Goal: Task Accomplishment & Management: Manage account settings

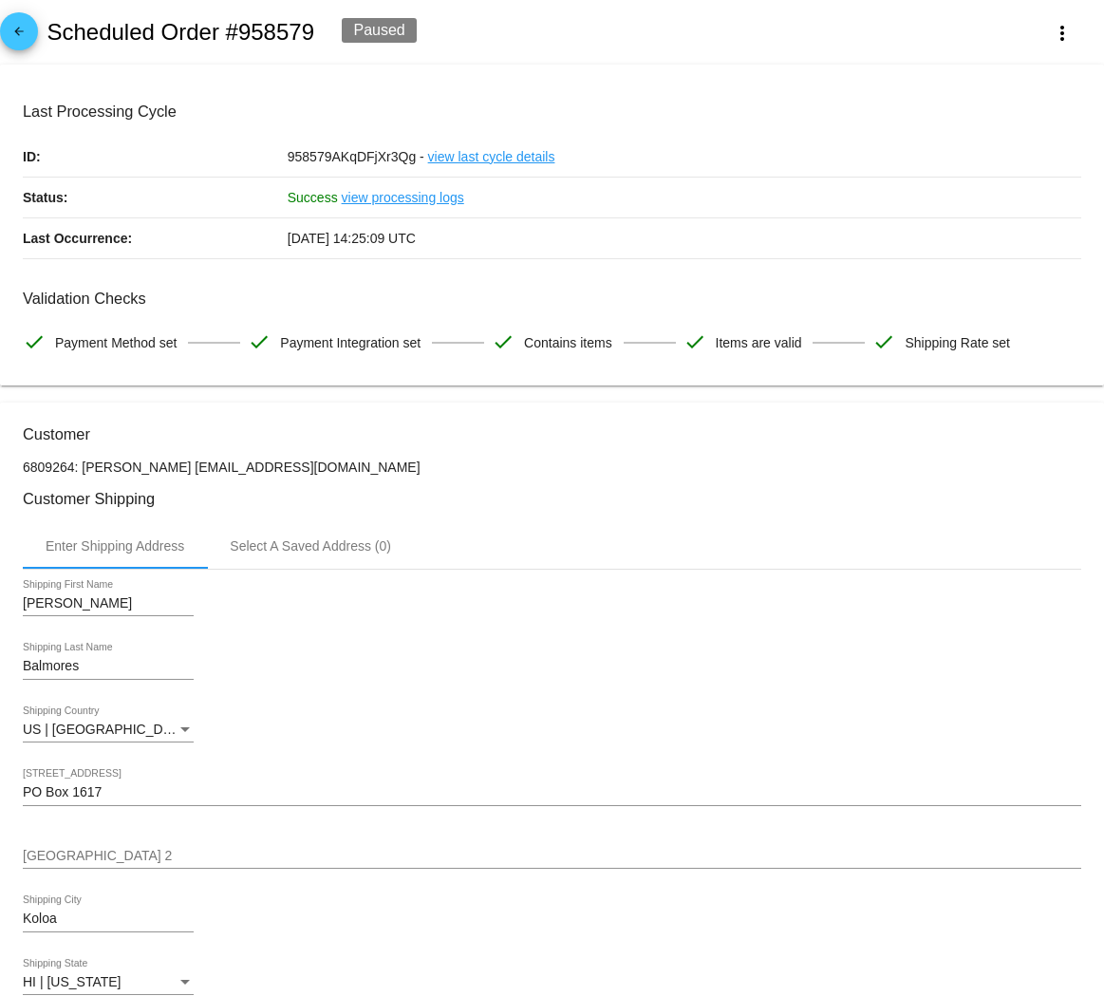
click at [33, 35] on link "arrow_back" at bounding box center [19, 31] width 38 height 38
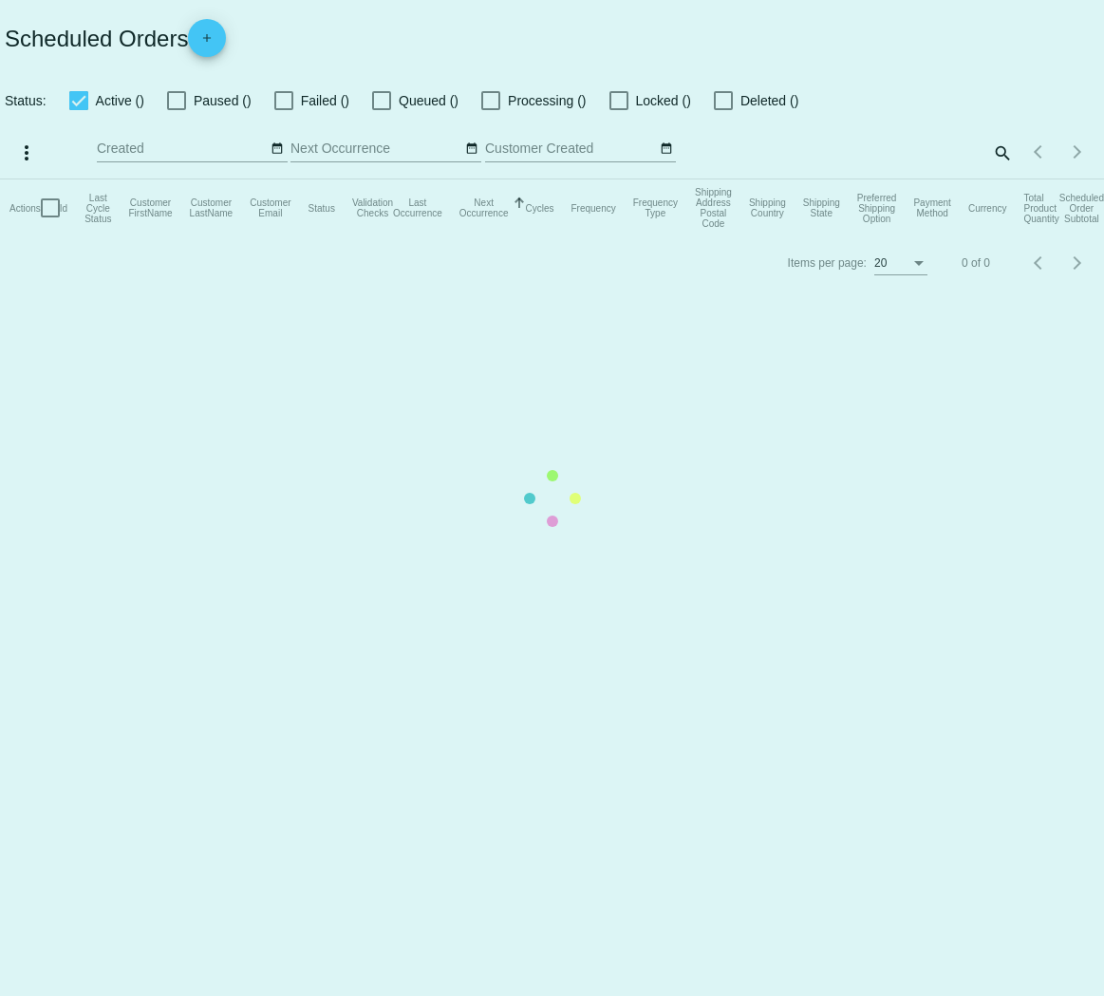
checkbox input "true"
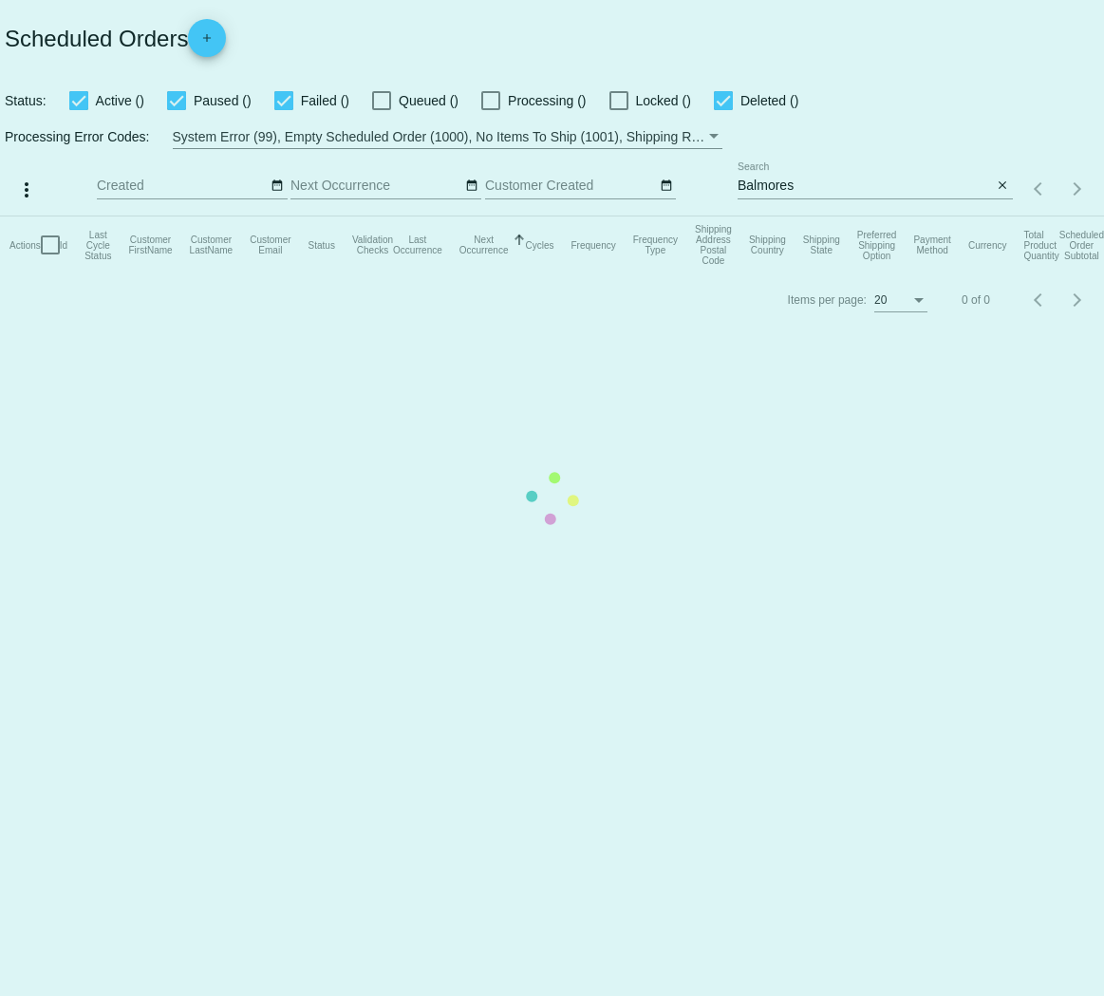
click at [836, 216] on mat-table "Actions Id Last Cycle Status Customer FirstName Customer LastName Customer Emai…" at bounding box center [552, 244] width 1104 height 57
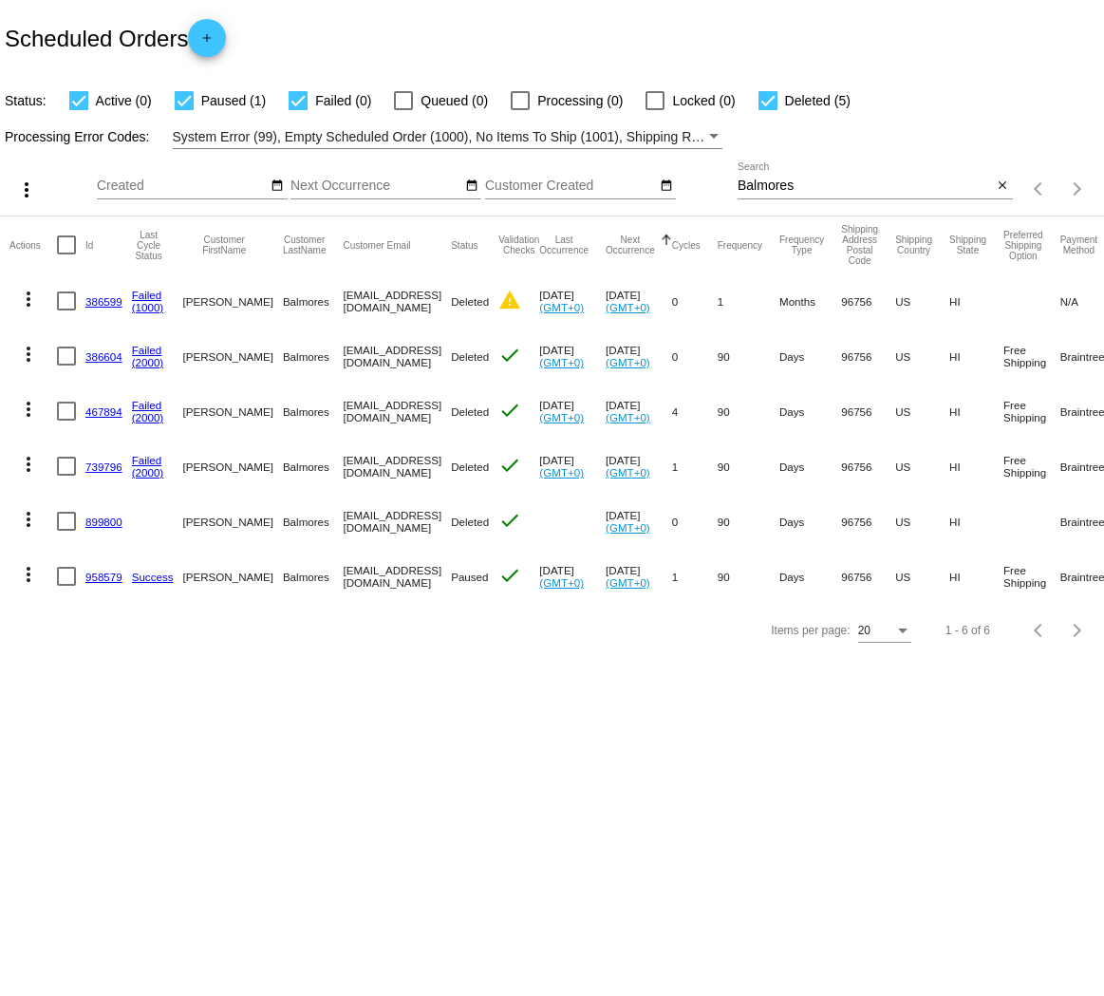
click at [787, 185] on input "Balmores" at bounding box center [865, 186] width 255 height 15
click at [788, 185] on input "Balmores" at bounding box center [865, 186] width 255 height 15
type input "[PERSON_NAME]"
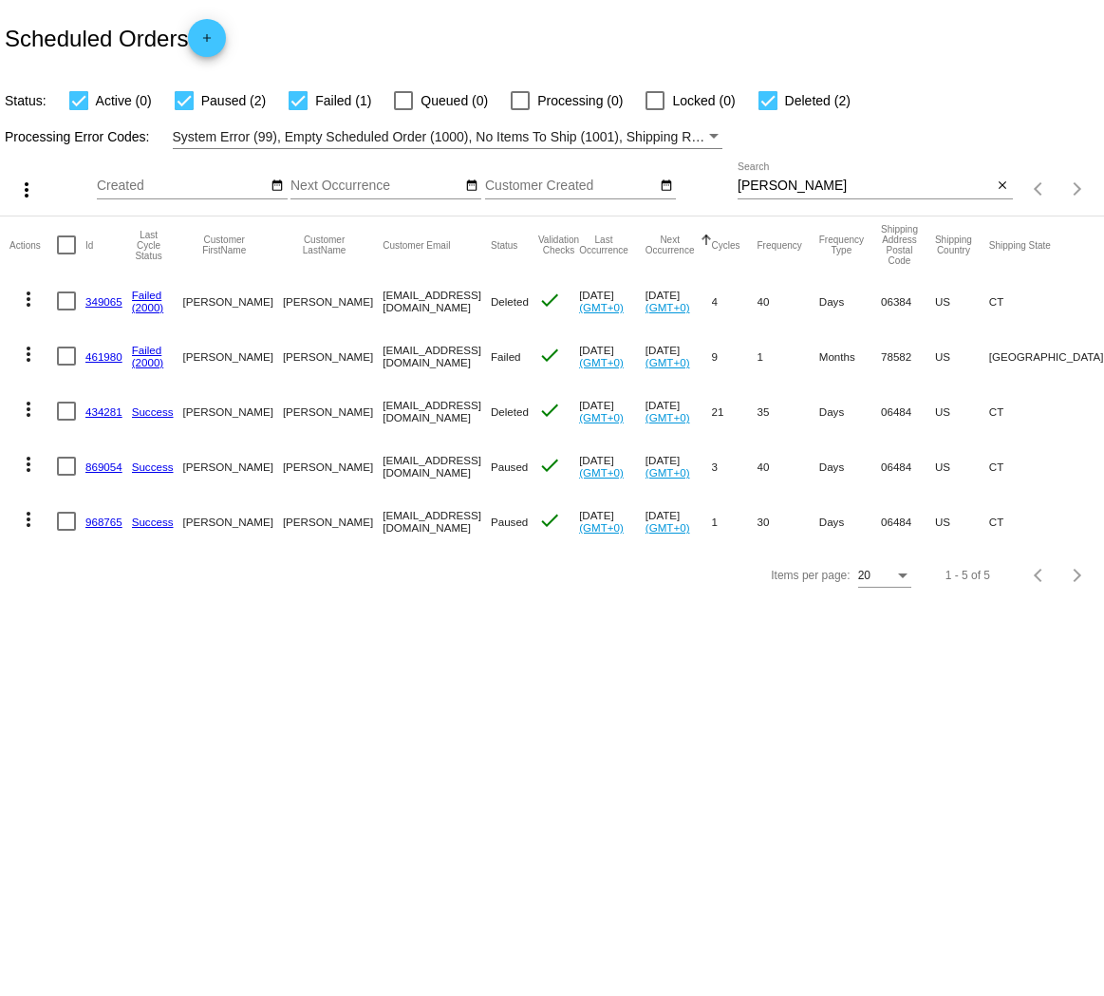
click at [184, 549] on div "Items per page: 20 1 - 5 of 5" at bounding box center [552, 575] width 1104 height 53
click at [31, 527] on mat-icon "more_vert" at bounding box center [28, 519] width 23 height 23
click at [122, 549] on span "Process Now" at bounding box center [105, 701] width 78 height 15
click at [150, 549] on body "Scheduled Orders add Status: Active (0) Paused (2) Failed (1) Queued (0) Proces…" at bounding box center [552, 498] width 1104 height 996
click at [95, 517] on link "968765" at bounding box center [103, 522] width 37 height 12
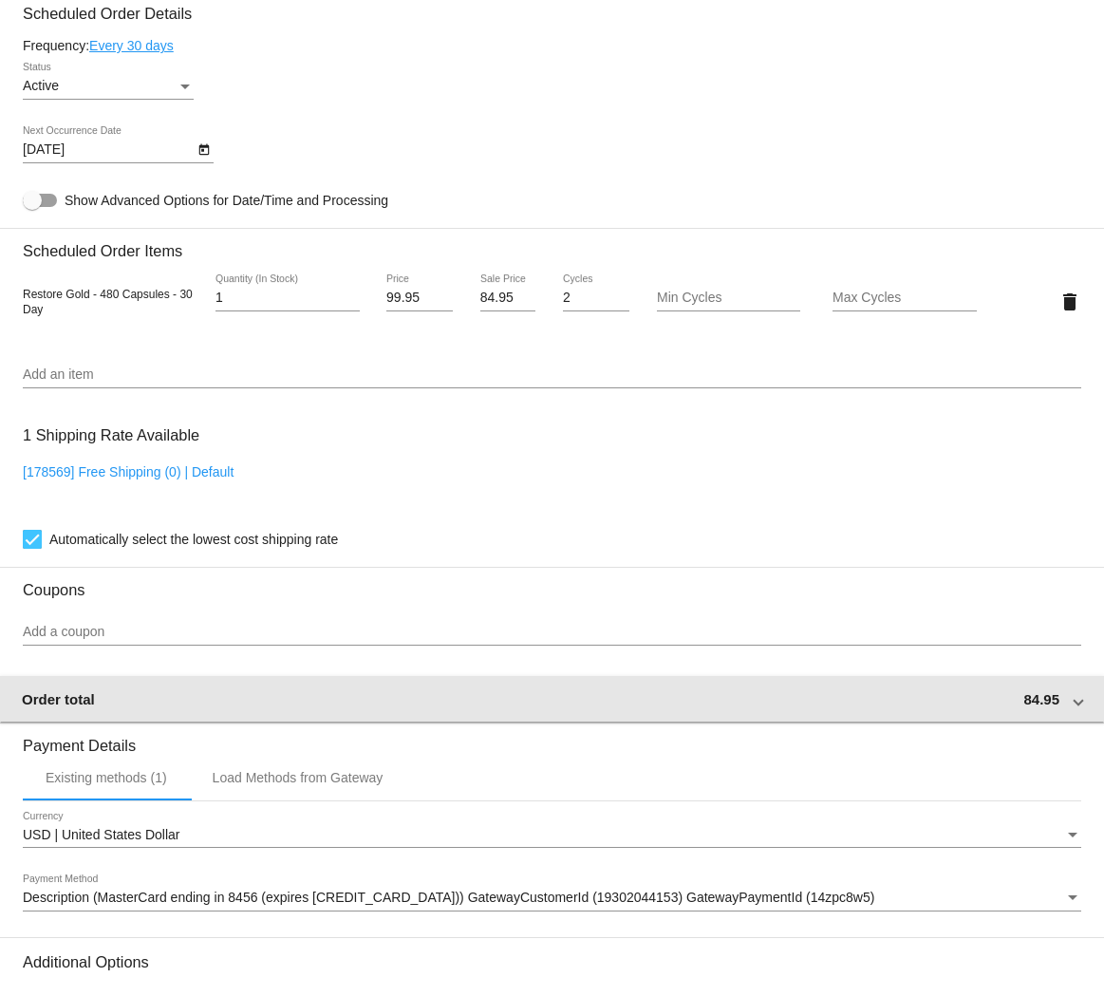
scroll to position [743, 0]
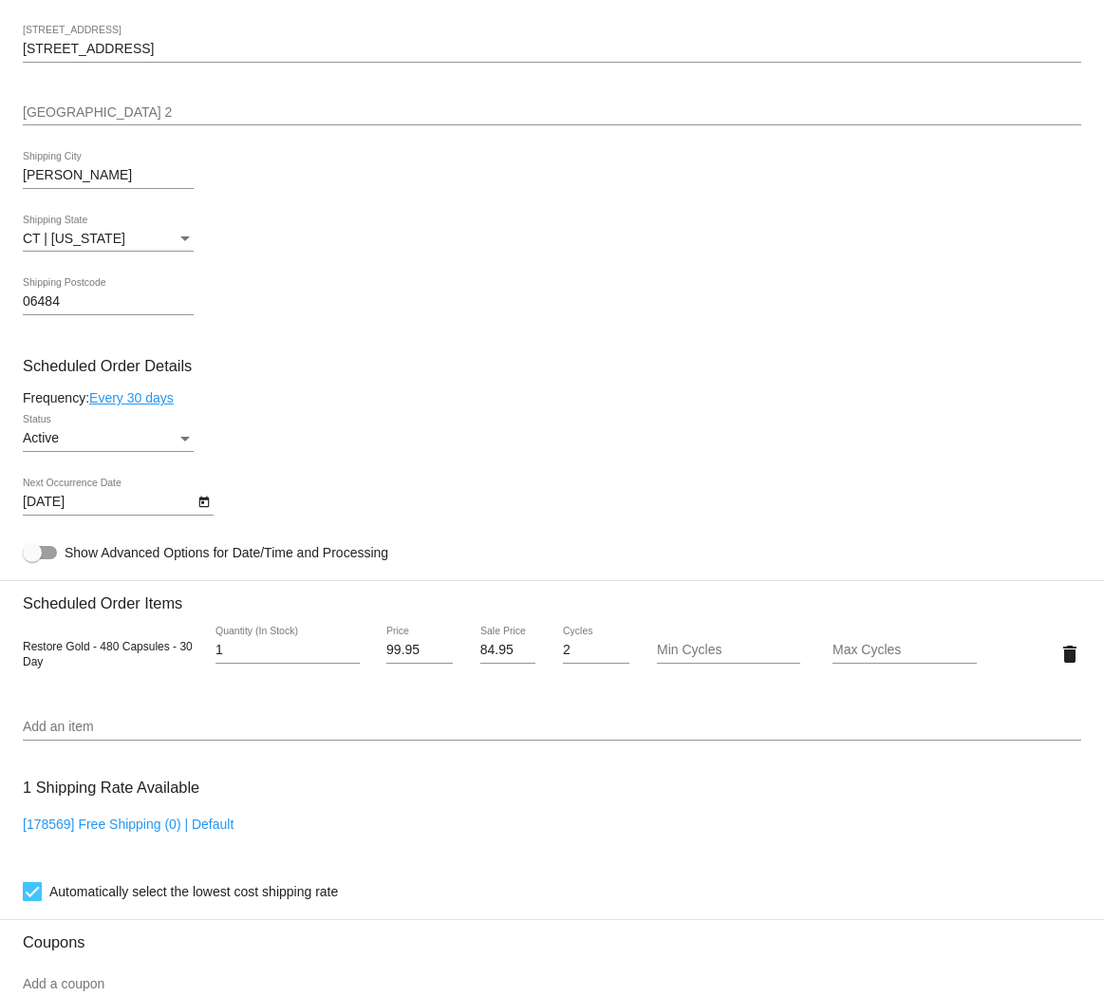
click at [103, 433] on div "Active" at bounding box center [100, 438] width 154 height 15
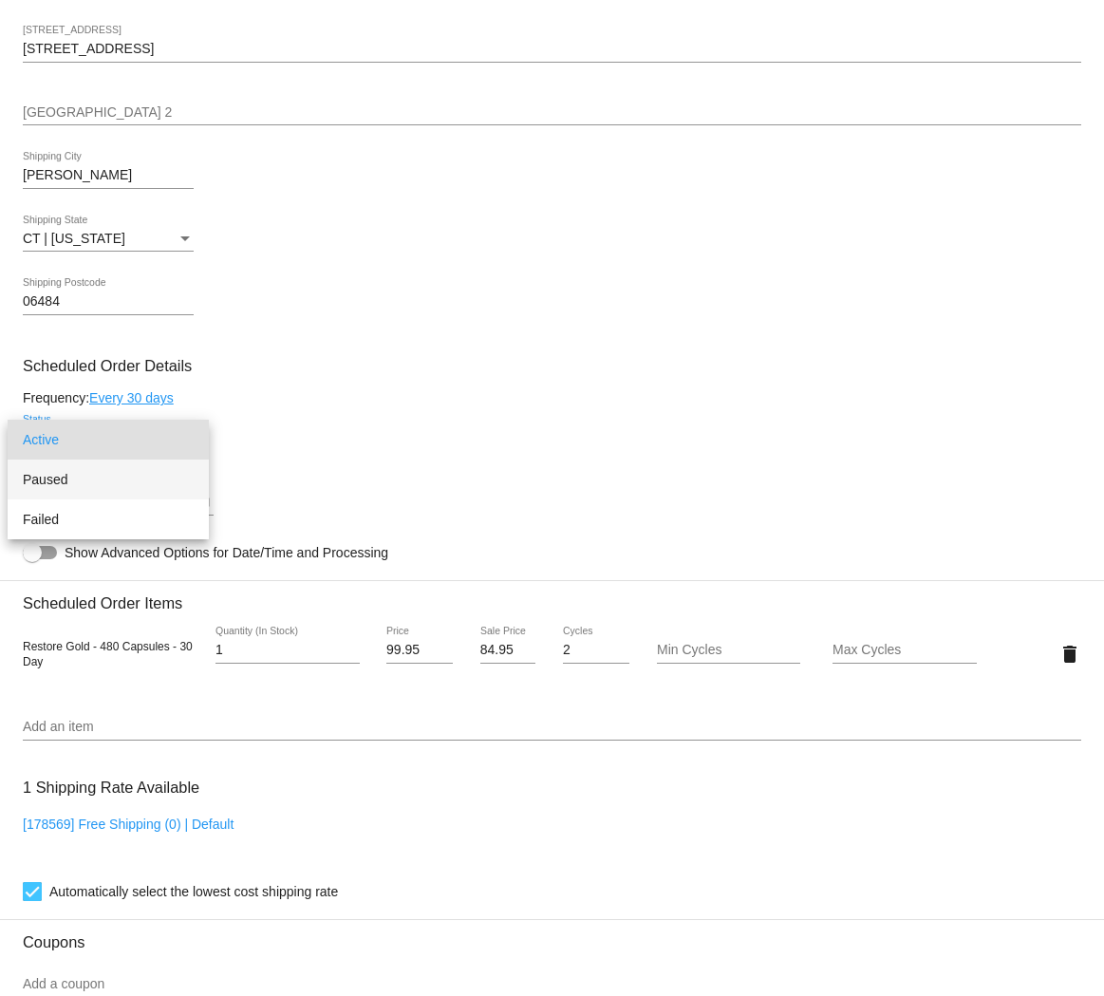
click at [89, 479] on span "Paused" at bounding box center [108, 480] width 171 height 40
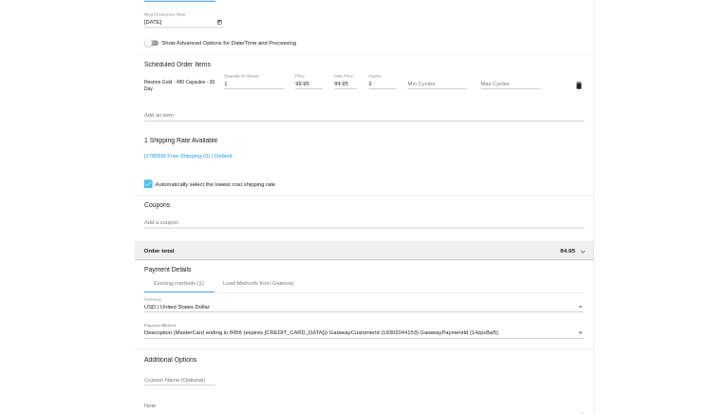
scroll to position [1307, 0]
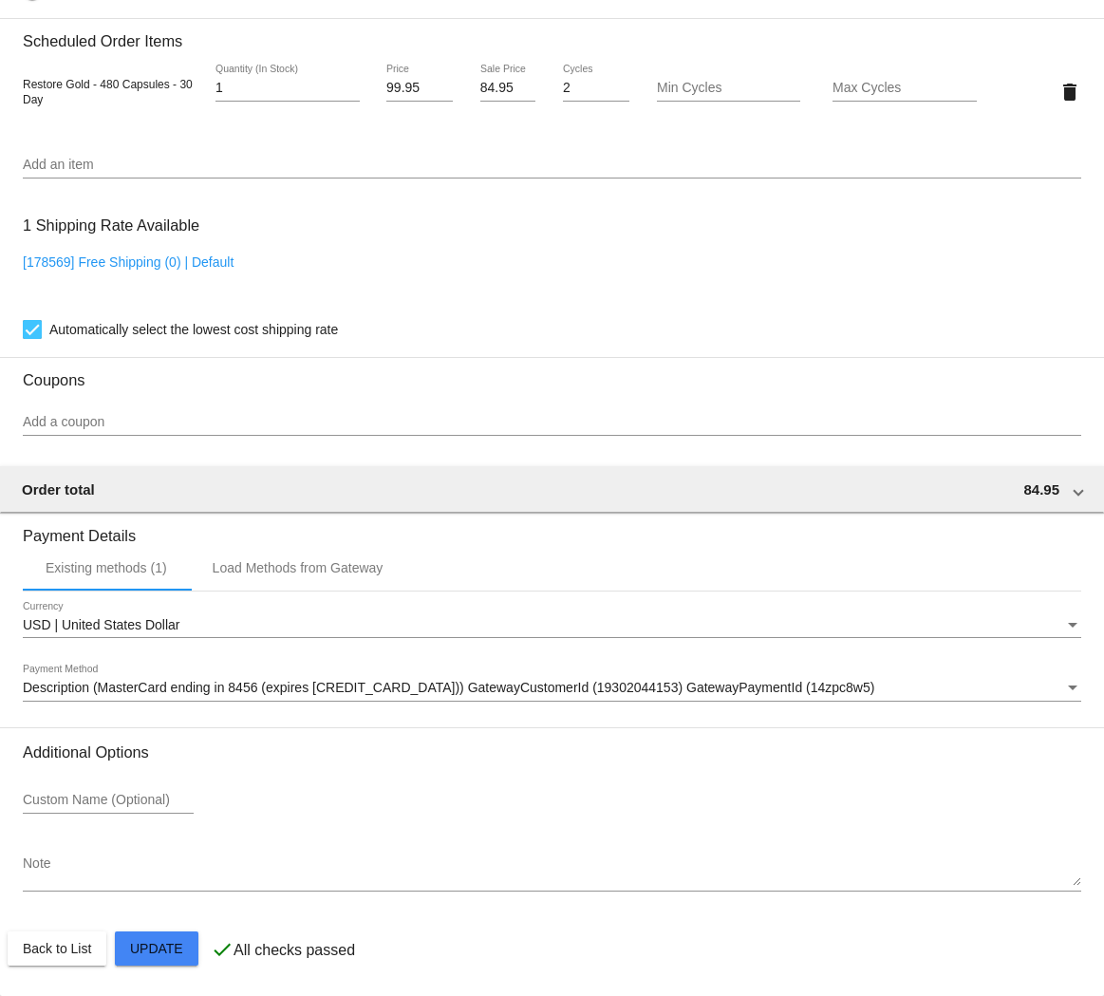
click at [151, 549] on mat-card "Customer 6853788: [PERSON_NAME] [EMAIL_ADDRESS][DOMAIN_NAME] Customer Shipping …" at bounding box center [552, 46] width 1104 height 1899
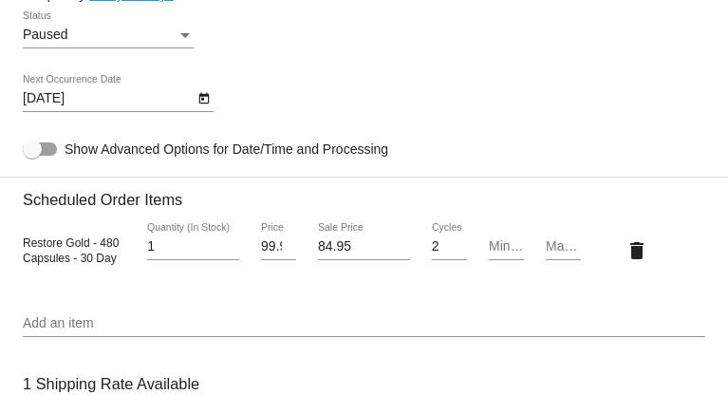
scroll to position [1466, 0]
